Goal: Use online tool/utility: Use online tool/utility

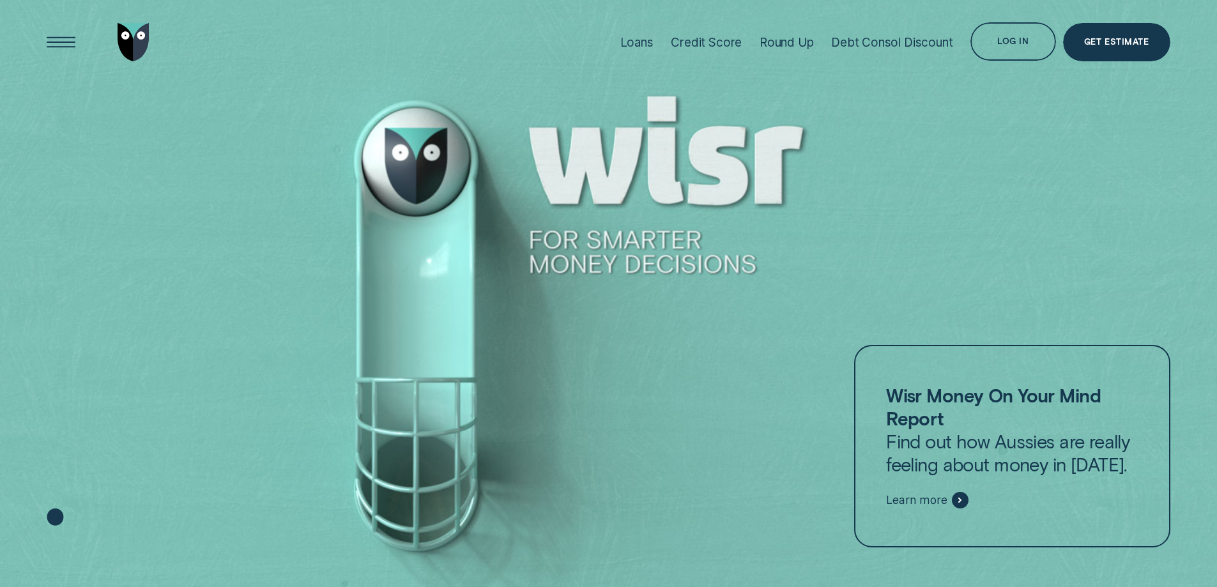
click at [57, 41] on div "Open Menu" at bounding box center [61, 42] width 54 height 54
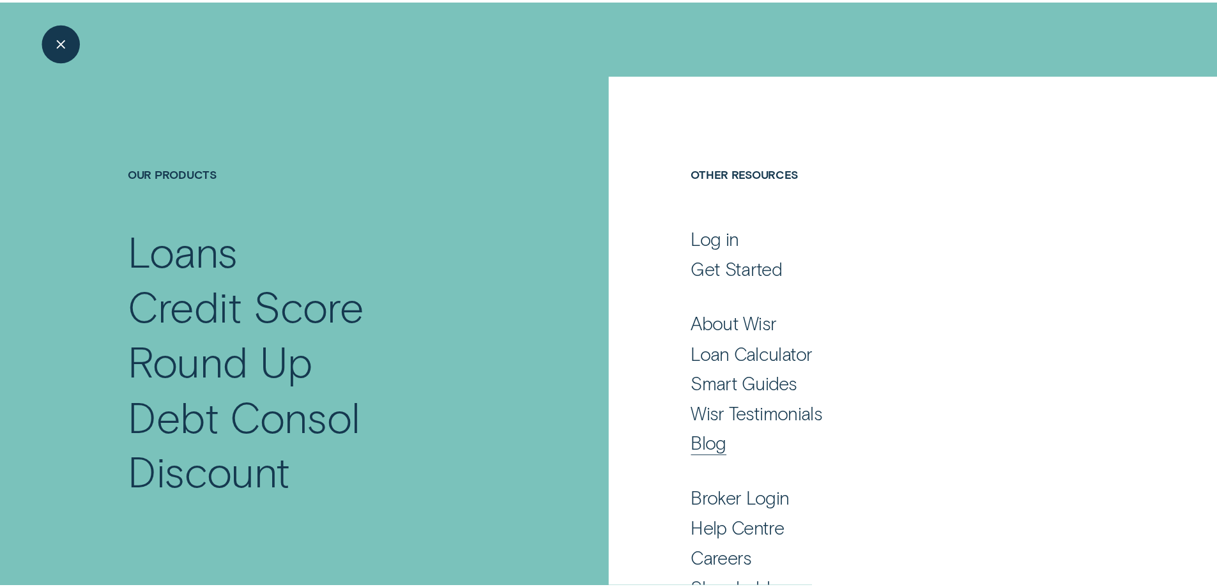
scroll to position [16, 0]
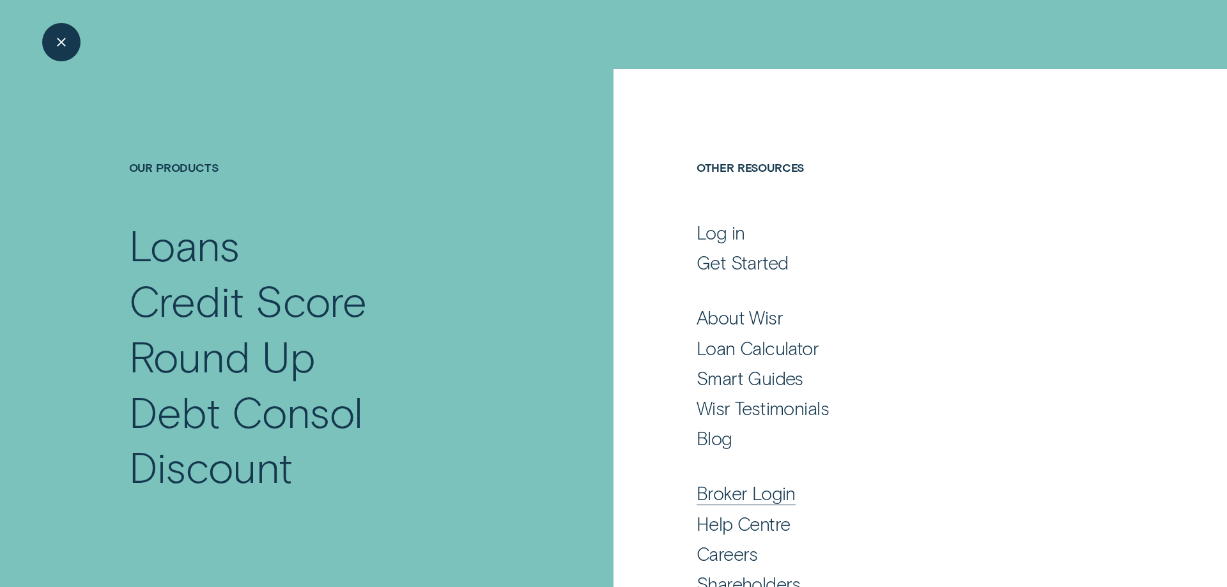
click at [755, 497] on div "Broker Login" at bounding box center [745, 493] width 99 height 23
click at [725, 348] on div "Loan Calculator" at bounding box center [757, 348] width 122 height 23
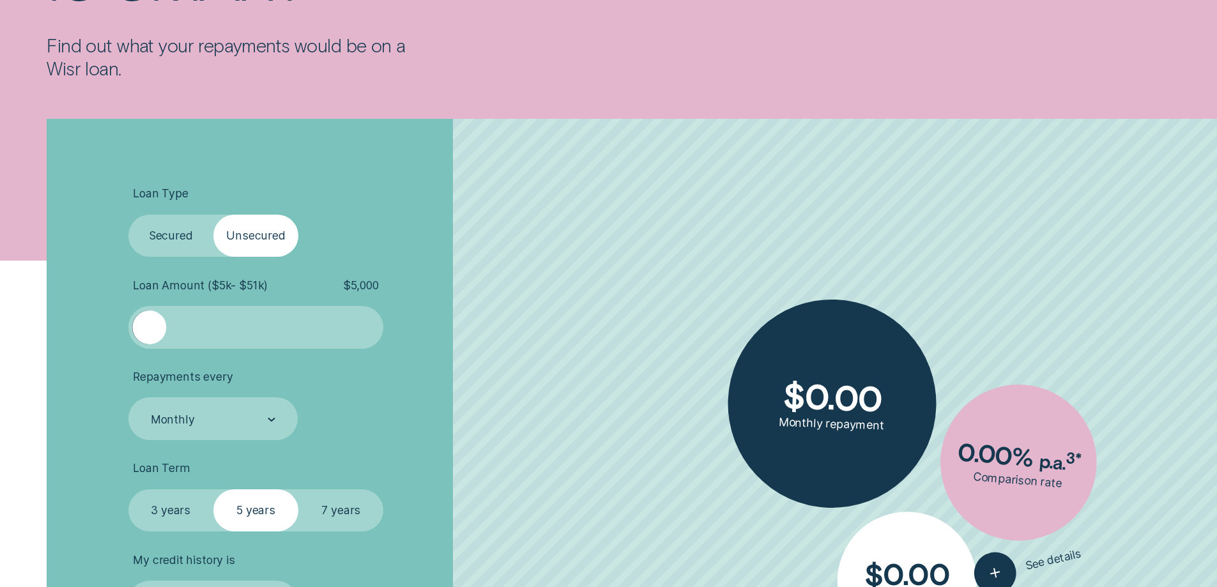
scroll to position [543, 0]
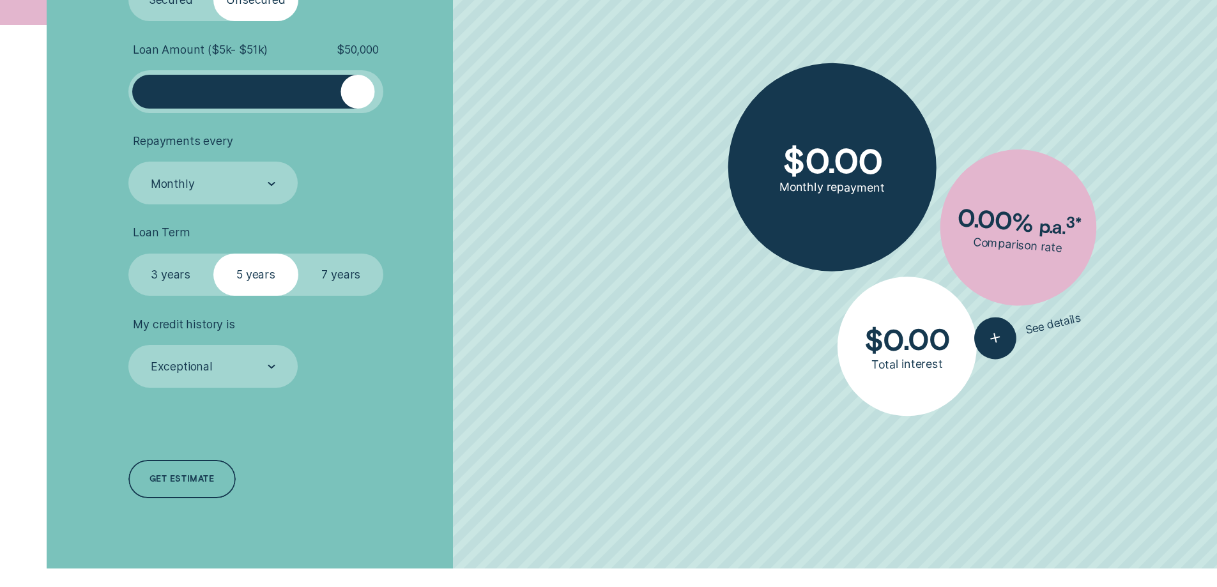
drag, startPoint x: 160, startPoint y: 94, endPoint x: 357, endPoint y: 95, distance: 196.8
click at [357, 95] on div at bounding box center [358, 92] width 34 height 34
click at [343, 278] on label "7 years" at bounding box center [340, 275] width 85 height 43
click at [298, 254] on input "7 years" at bounding box center [298, 254] width 0 height 0
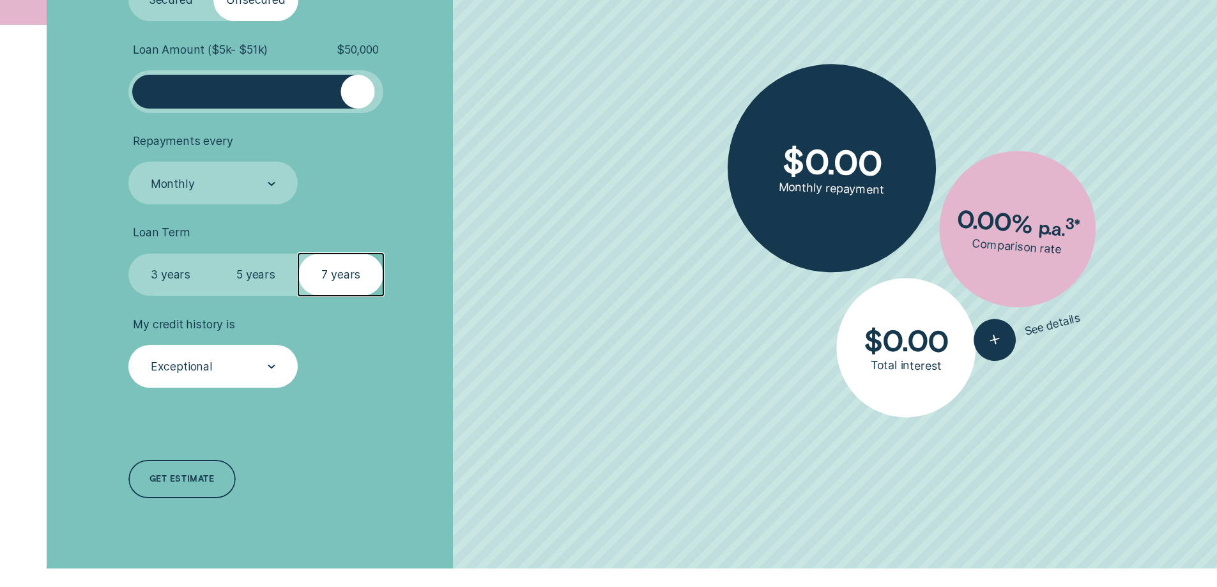
click at [255, 381] on div "Exceptional" at bounding box center [213, 366] width 170 height 43
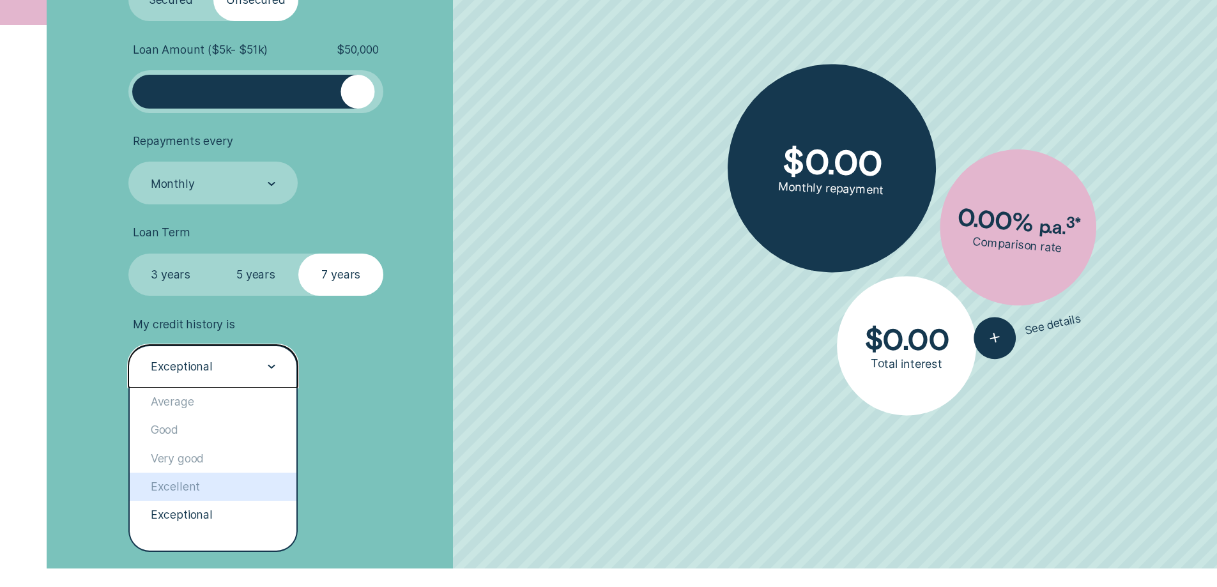
click at [206, 488] on div "Excellent" at bounding box center [213, 487] width 167 height 28
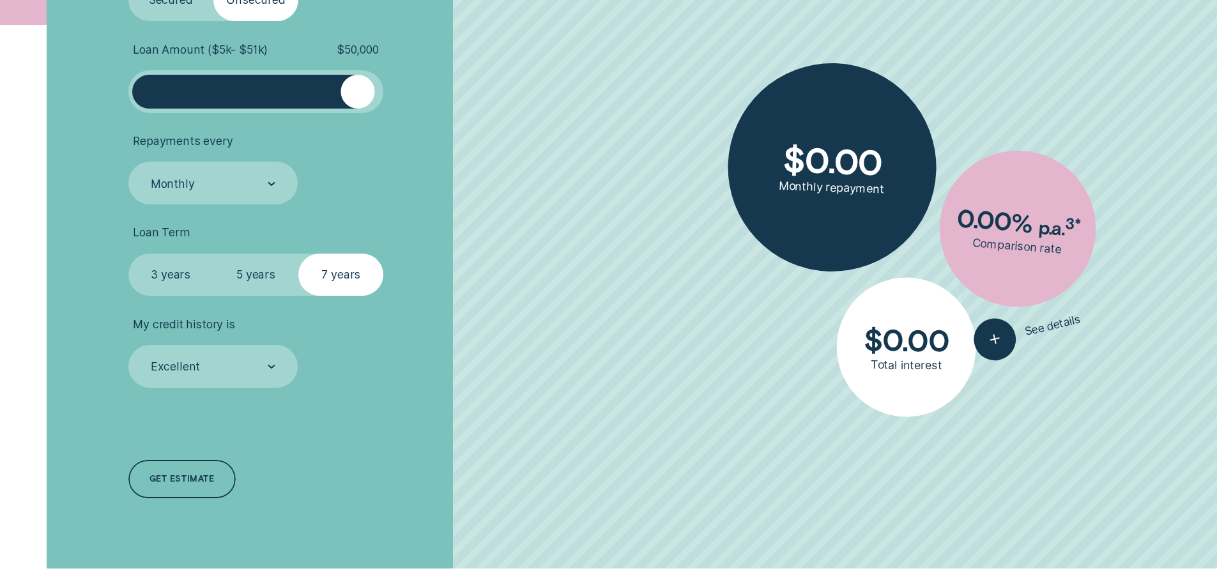
click at [206, 488] on div "Get estimate" at bounding box center [181, 479] width 107 height 38
